Goal: Task Accomplishment & Management: Manage account settings

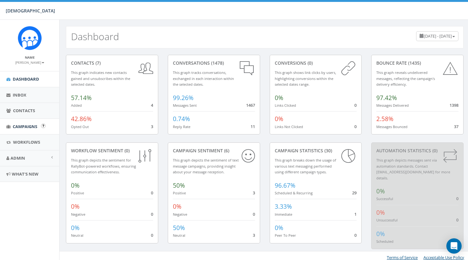
click at [21, 128] on span "Campaigns" at bounding box center [25, 126] width 25 height 6
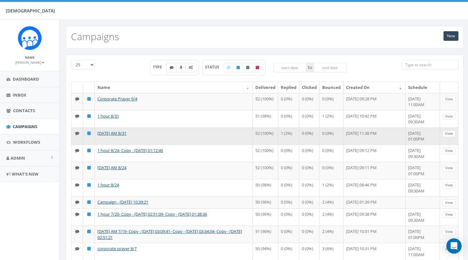
click at [452, 137] on link "View" at bounding box center [448, 133] width 13 height 7
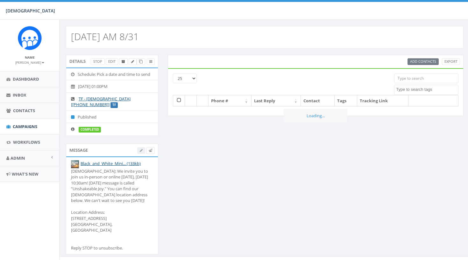
select select
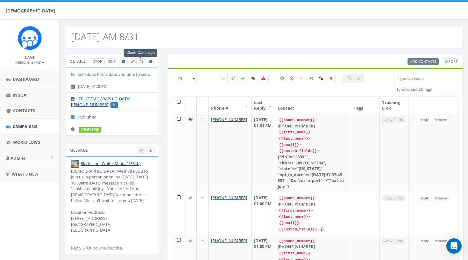
click at [139, 61] on icon at bounding box center [141, 62] width 4 height 4
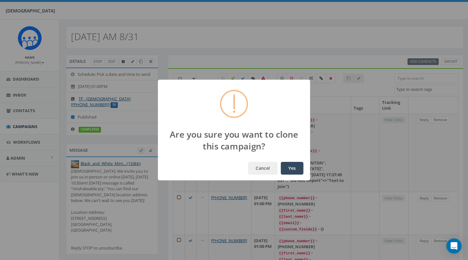
click at [292, 167] on button "Yes" at bounding box center [292, 168] width 23 height 13
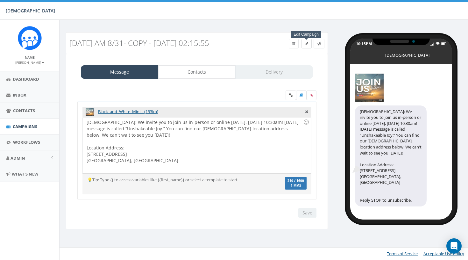
click at [305, 43] on icon at bounding box center [306, 44] width 3 height 4
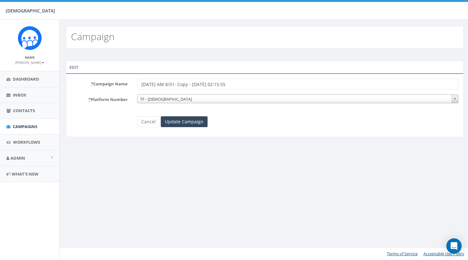
click at [186, 86] on input "[DATE] AM 8/31- Copy - [DATE] 02:15:55" at bounding box center [297, 84] width 321 height 11
type input "9/7"
click at [198, 122] on input "Update Campaign" at bounding box center [184, 121] width 47 height 11
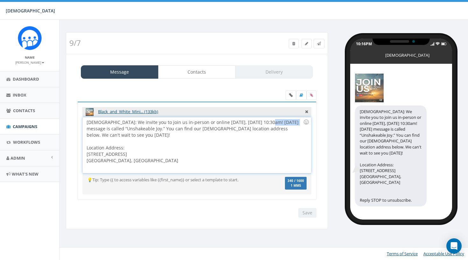
drag, startPoint x: 292, startPoint y: 122, endPoint x: 268, endPoint y: 123, distance: 24.6
click at [268, 123] on div "Hope Covenant Church: We invite you to join us in-person or online tomorrow, Su…" at bounding box center [197, 145] width 228 height 56
click at [306, 216] on input "Save" at bounding box center [307, 213] width 18 height 10
click at [217, 75] on link "Contacts" at bounding box center [197, 71] width 78 height 13
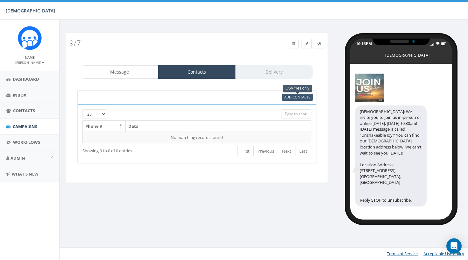
click at [290, 96] on span "Add Contacts" at bounding box center [297, 97] width 26 height 5
select select
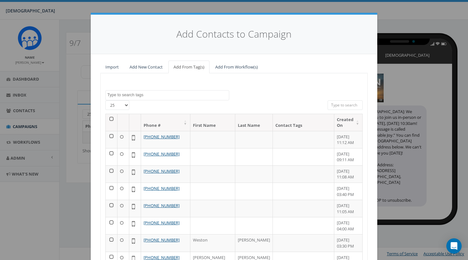
click at [110, 118] on th at bounding box center [112, 122] width 12 height 17
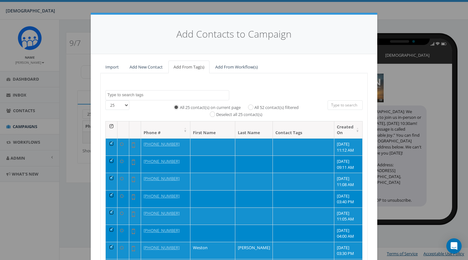
click at [260, 105] on label "All 52 contact(s) filtered" at bounding box center [276, 107] width 44 height 6
click at [254, 105] on input "All 52 contact(s) filtered" at bounding box center [252, 107] width 4 height 4
radio input "true"
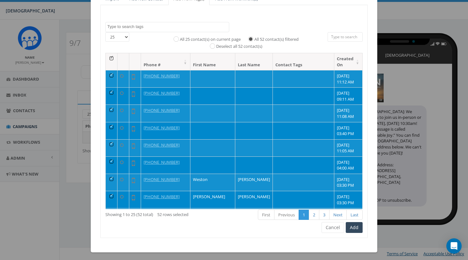
scroll to position [68, 0]
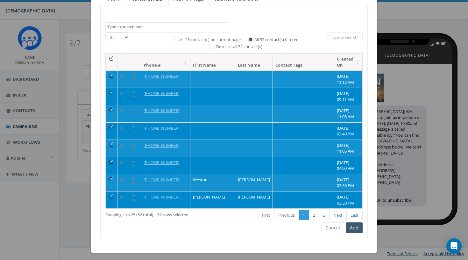
click at [354, 224] on button "Add" at bounding box center [354, 227] width 17 height 11
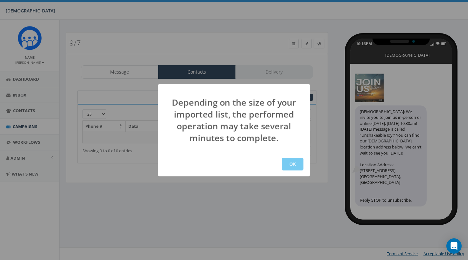
click at [290, 165] on button "OK" at bounding box center [293, 164] width 22 height 13
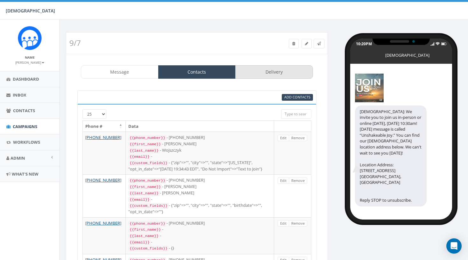
click at [286, 70] on link "Delivery" at bounding box center [274, 71] width 78 height 13
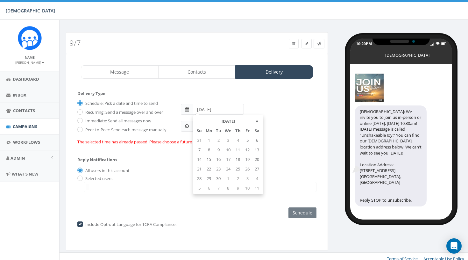
click at [226, 107] on input "2025-08-30" at bounding box center [218, 109] width 51 height 11
click at [257, 139] on td "6" at bounding box center [257, 140] width 10 height 10
type input "2025-09-06"
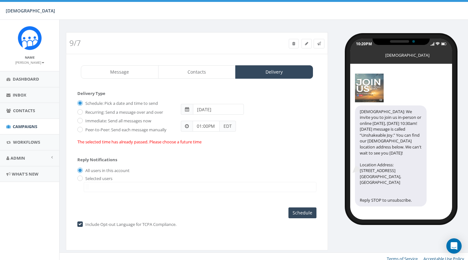
click at [277, 130] on div "01:00PM EDT" at bounding box center [248, 123] width 145 height 17
click at [303, 211] on input "Schedule" at bounding box center [302, 212] width 28 height 11
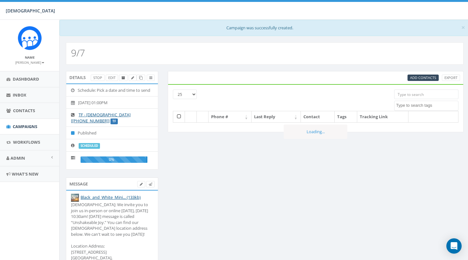
select select
